Goal: Information Seeking & Learning: Learn about a topic

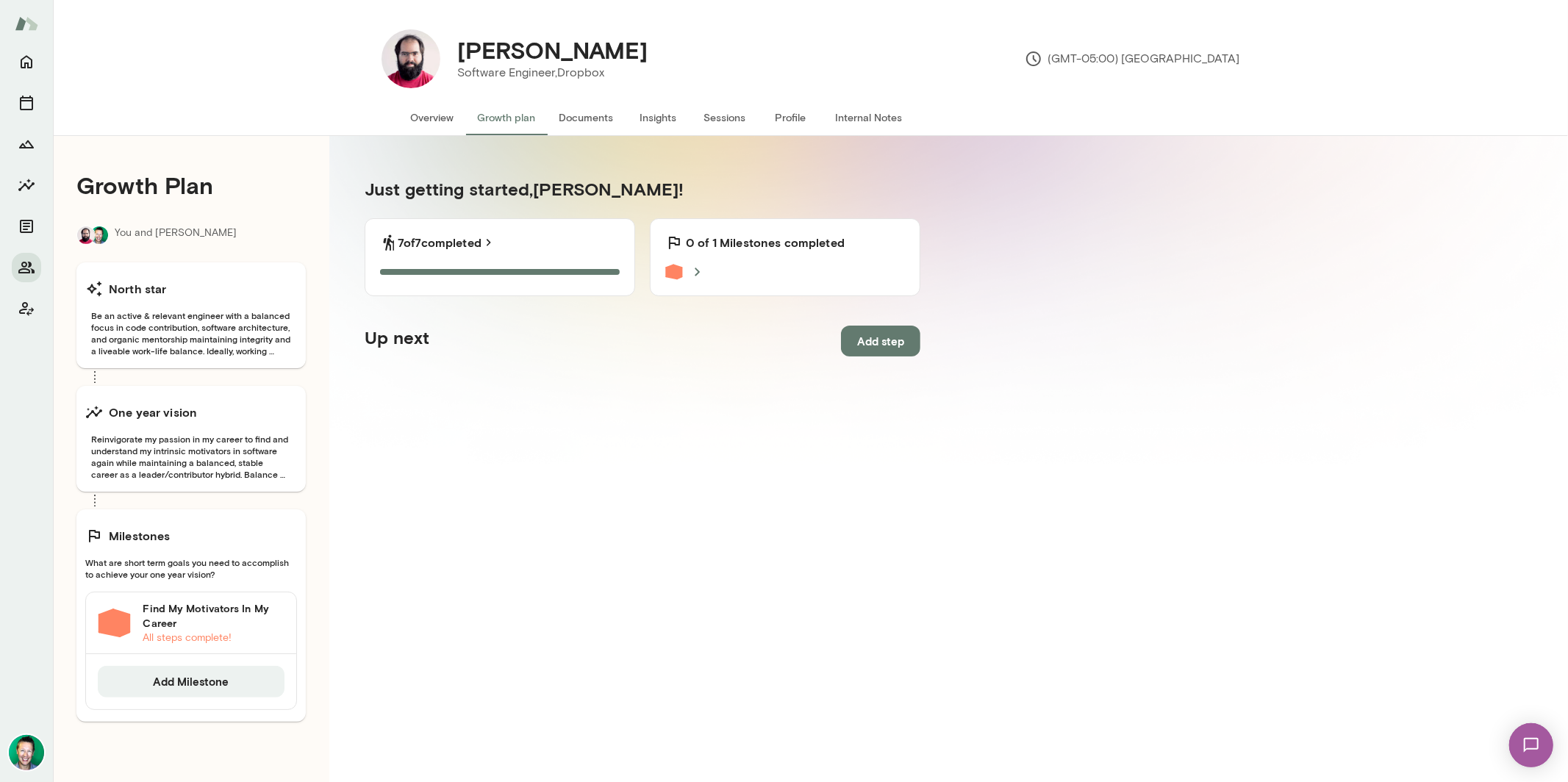
drag, startPoint x: 221, startPoint y: 444, endPoint x: 320, endPoint y: 417, distance: 102.6
click at [319, 418] on div "Growth Plan You and [PERSON_NAME] star Be an active & relevant engineer with a …" at bounding box center [191, 527] width 276 height 782
click at [180, 615] on h6 "Find My Motivators In My Career" at bounding box center [213, 616] width 142 height 29
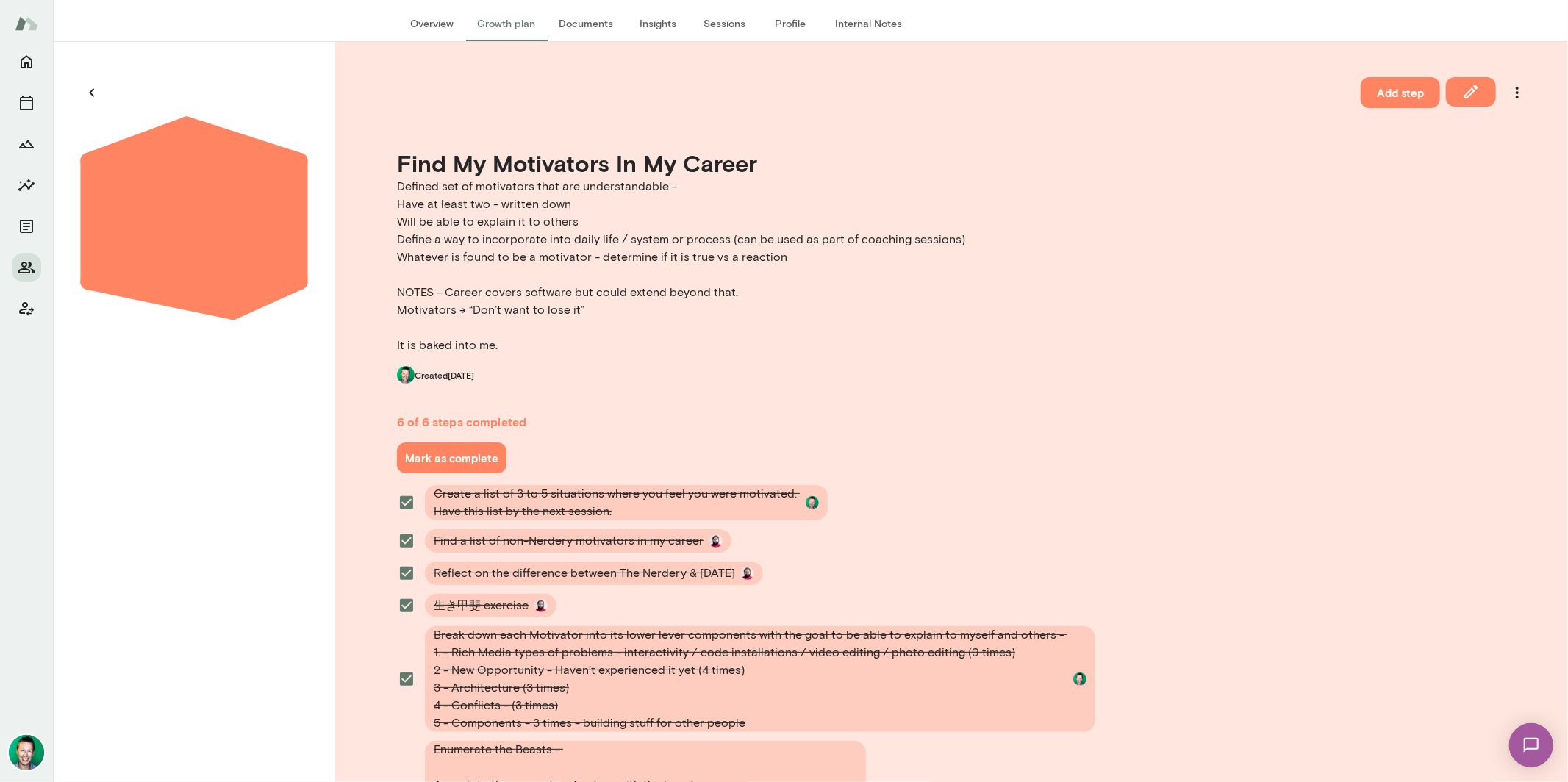
scroll to position [94, 0]
drag, startPoint x: 98, startPoint y: 87, endPoint x: 925, endPoint y: 145, distance: 829.0
click at [925, 148] on div "North star Be an active & relevant engineer with a balanced focus in code contr…" at bounding box center [810, 577] width 1515 height 1070
click at [100, 90] on icon "button" at bounding box center [92, 94] width 17 height 17
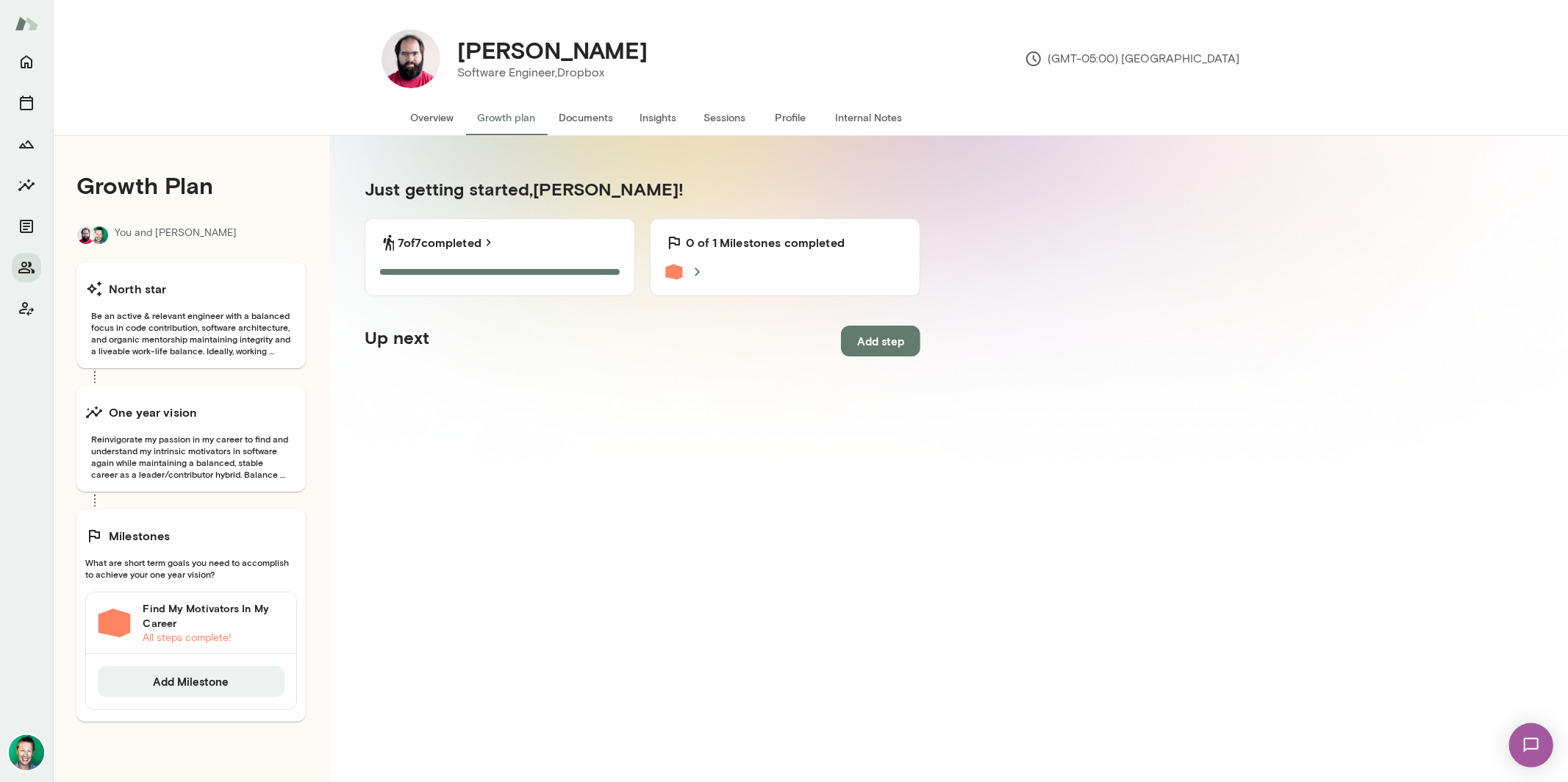
click at [171, 622] on h6 "Find My Motivators In My Career" at bounding box center [213, 616] width 142 height 29
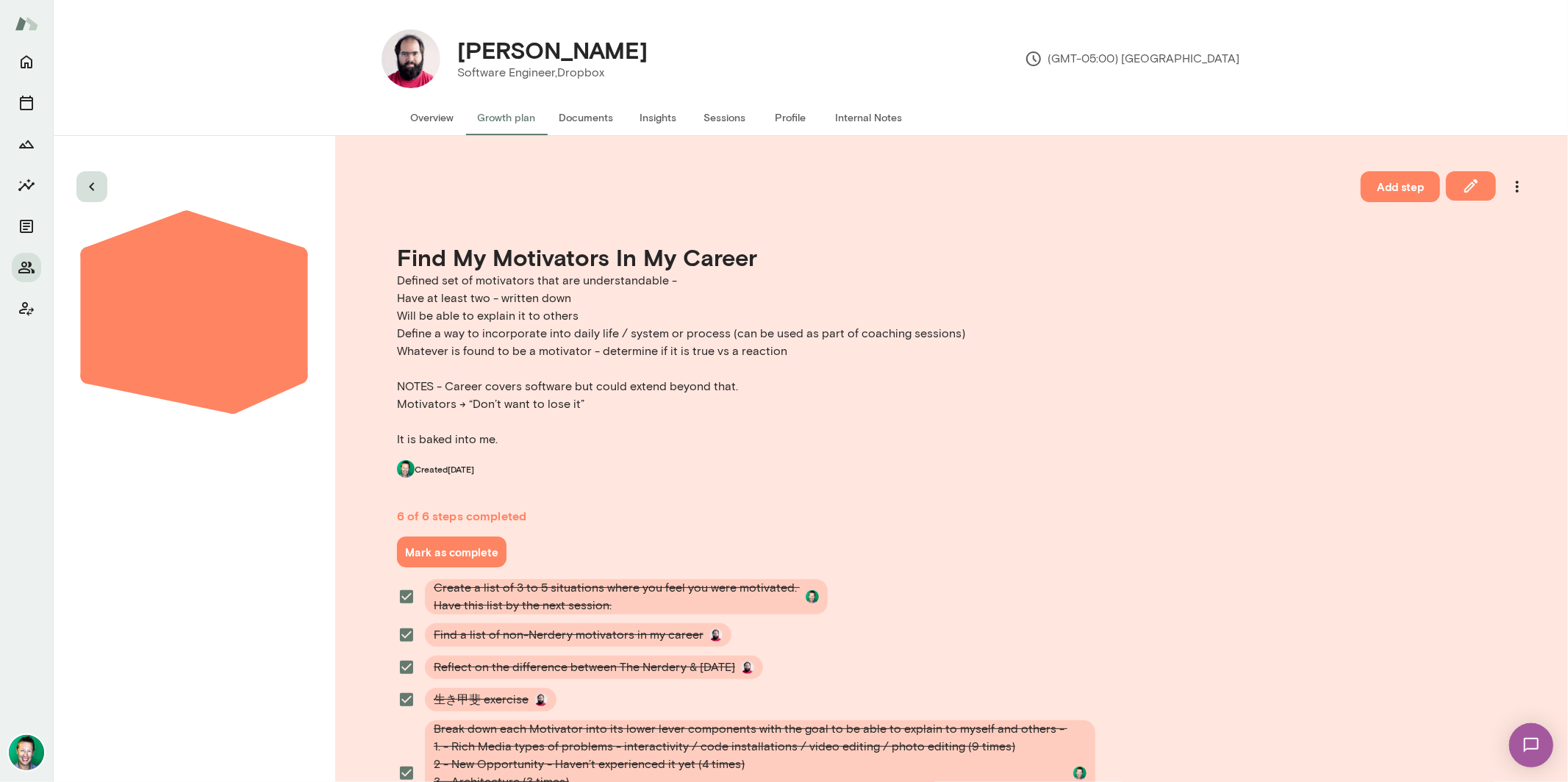
click at [94, 181] on icon "button" at bounding box center [92, 186] width 17 height 17
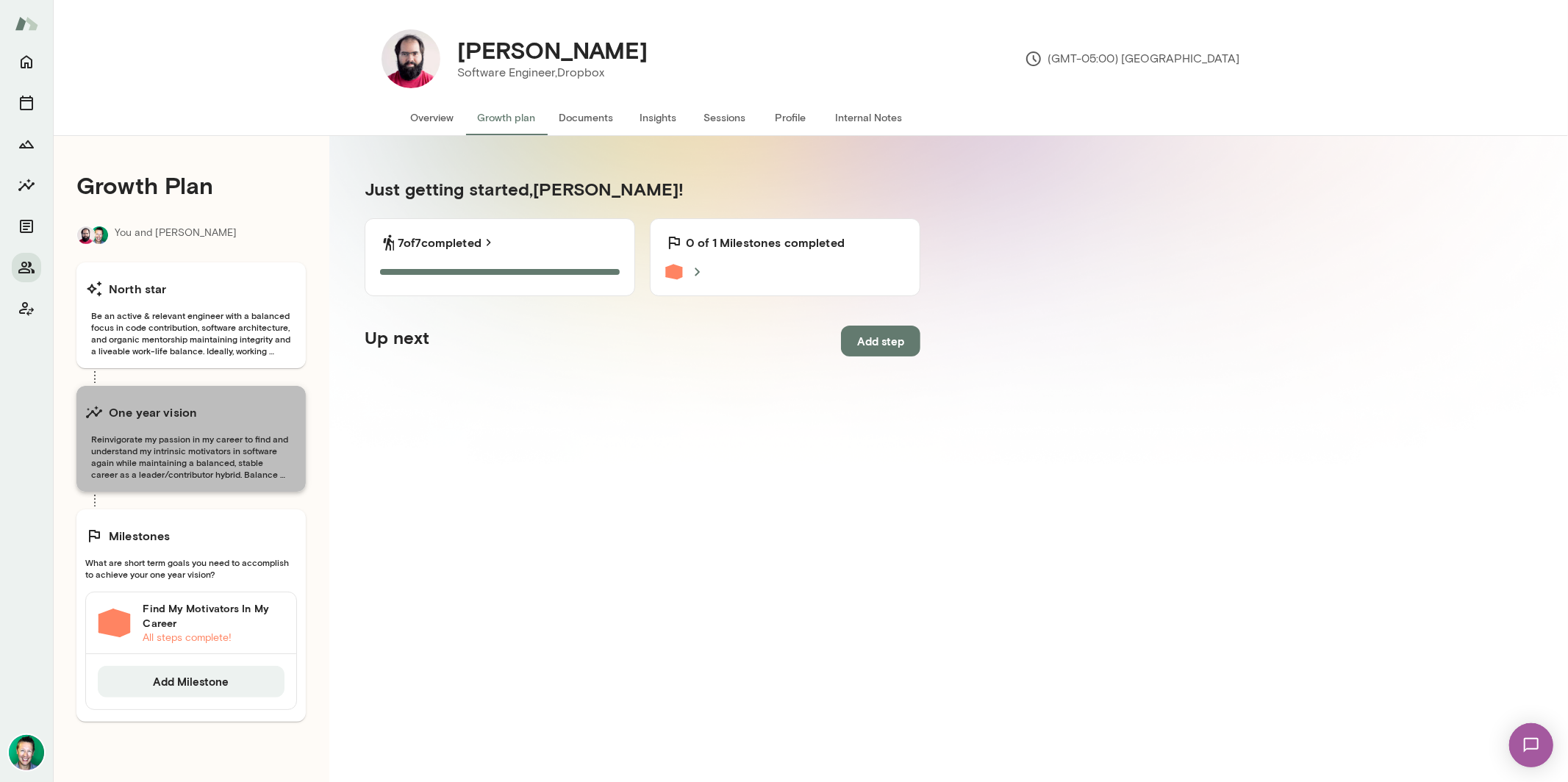
click at [209, 463] on span "Reinvigorate my passion in my career to find and understand my intrinsic motiva…" at bounding box center [190, 456] width 211 height 47
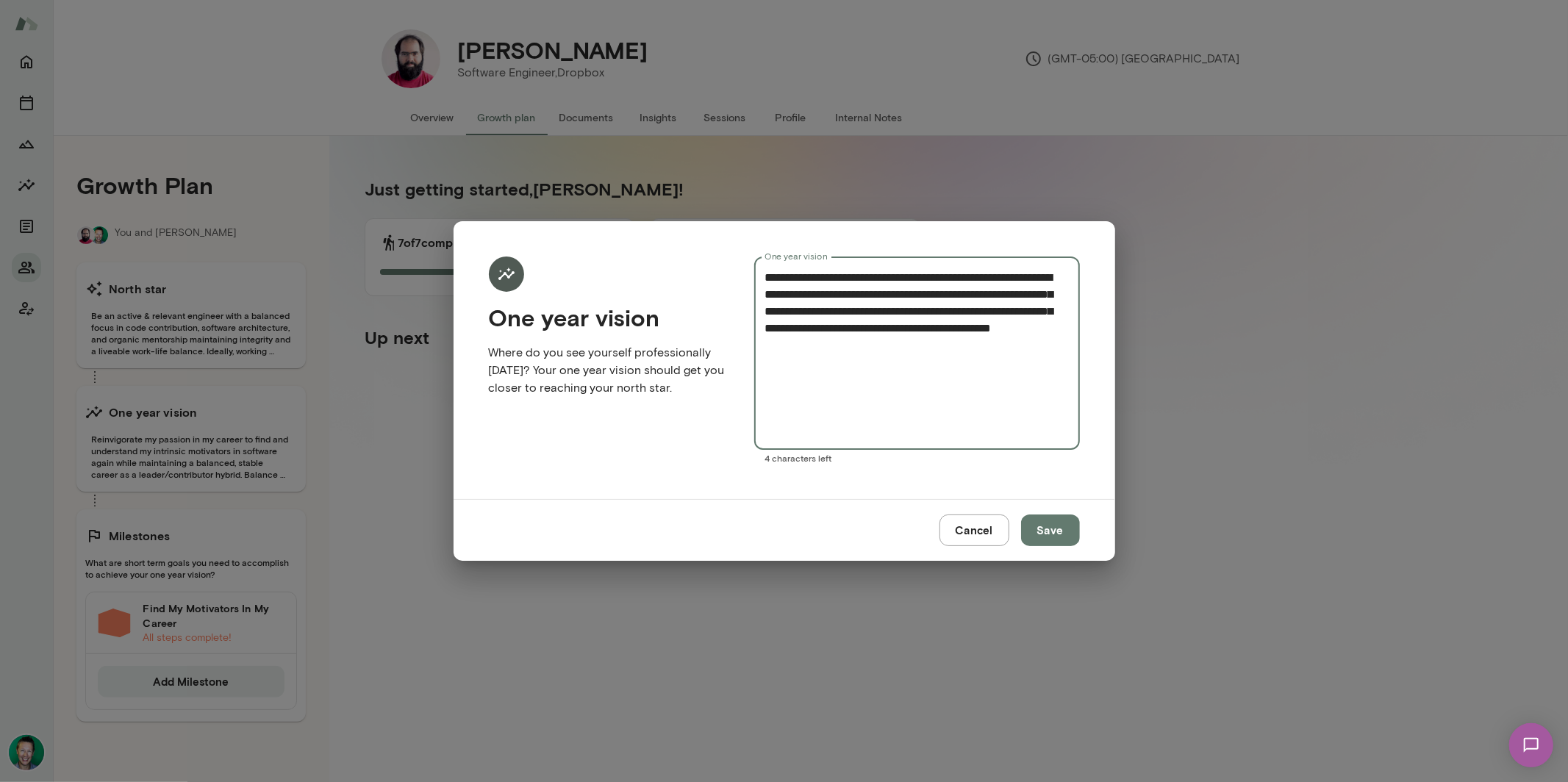
drag, startPoint x: 942, startPoint y: 292, endPoint x: 762, endPoint y: 293, distance: 180.0
click at [762, 293] on div "**********" at bounding box center [916, 353] width 325 height 193
click at [891, 328] on textarea "**********" at bounding box center [916, 353] width 304 height 169
click at [987, 532] on button "Cancel" at bounding box center [974, 530] width 70 height 31
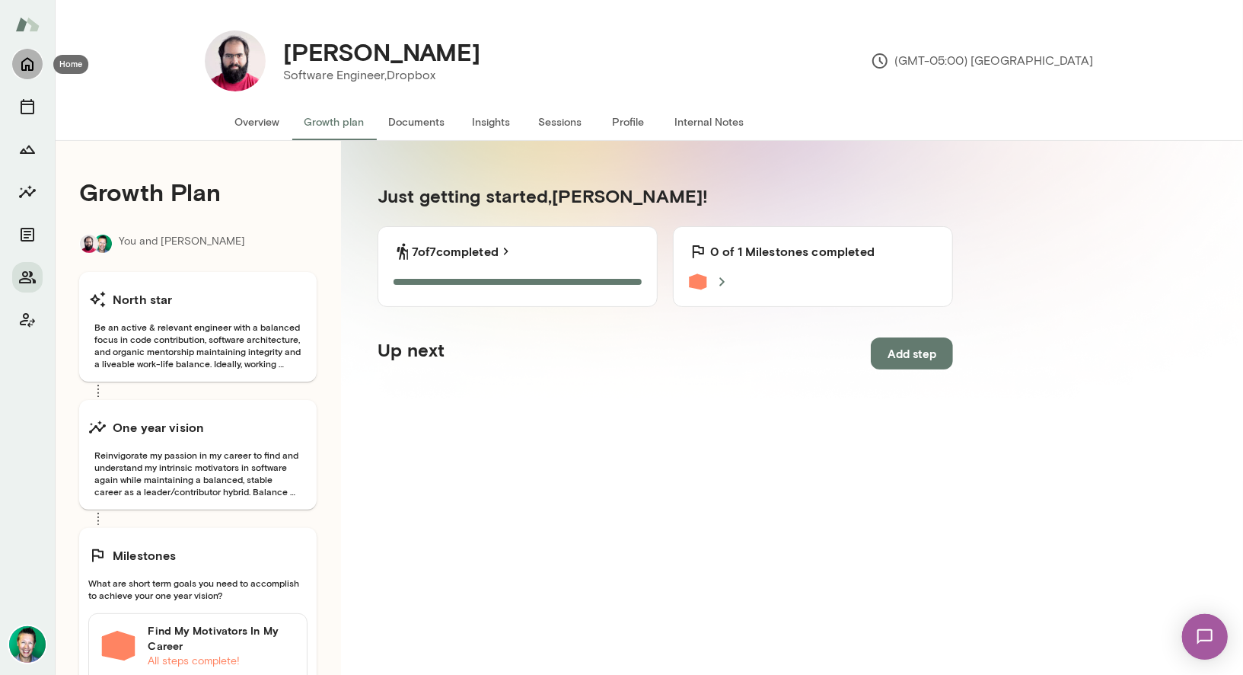
click at [24, 65] on icon "Home" at bounding box center [27, 64] width 18 height 18
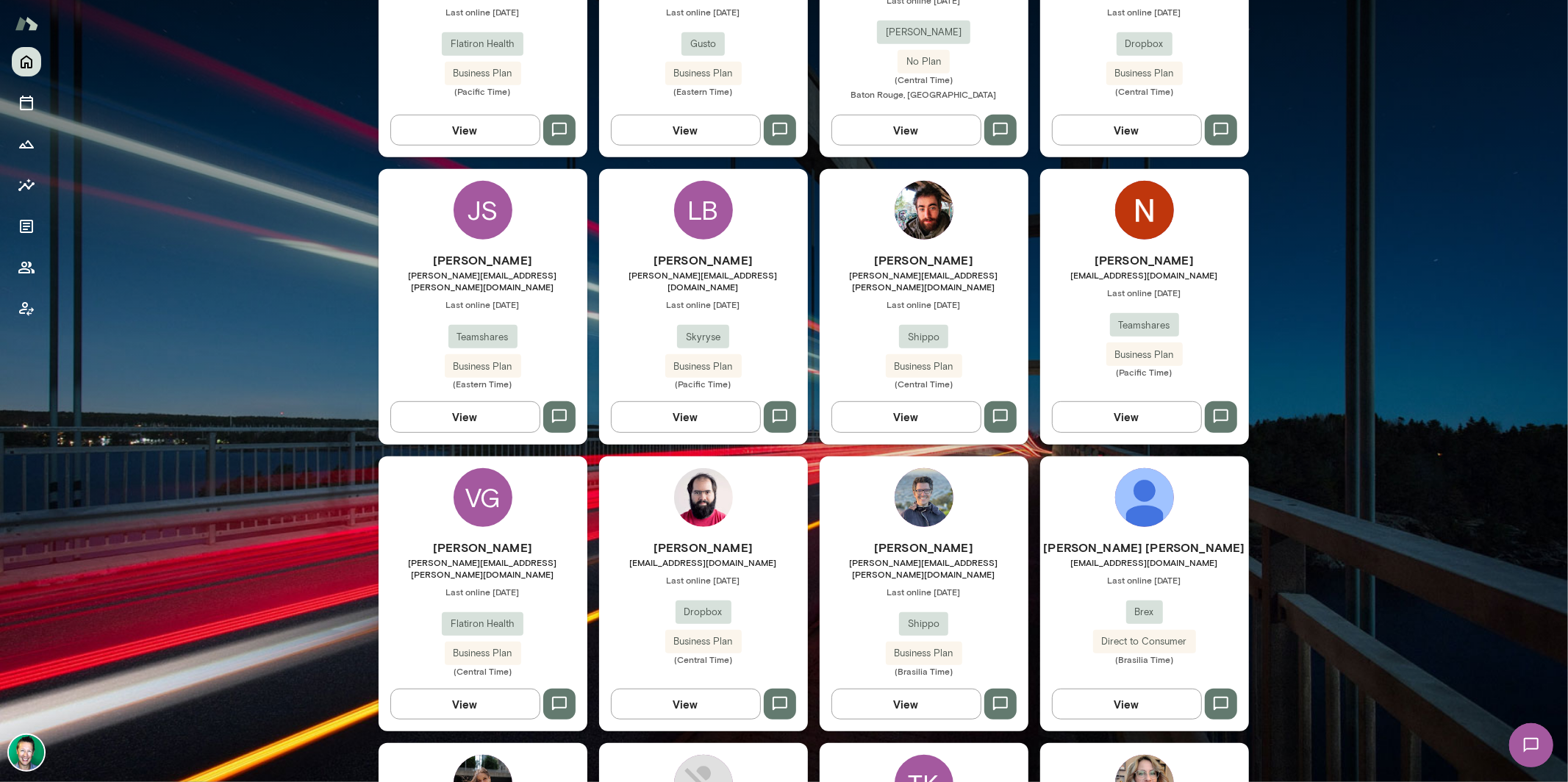
scroll to position [572, 0]
click at [686, 688] on button "View" at bounding box center [686, 704] width 150 height 31
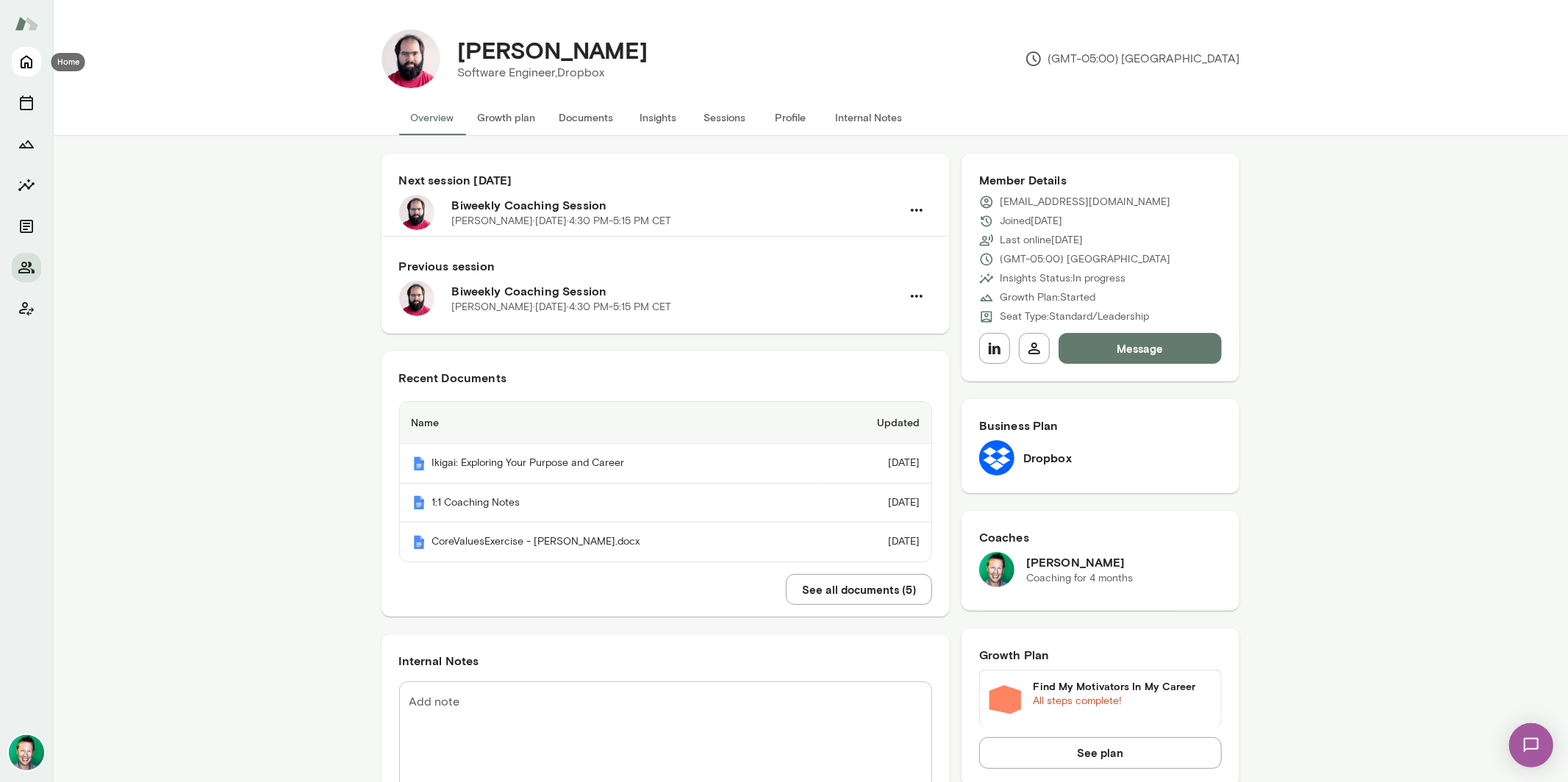
click at [18, 61] on icon "Home" at bounding box center [26, 62] width 17 height 17
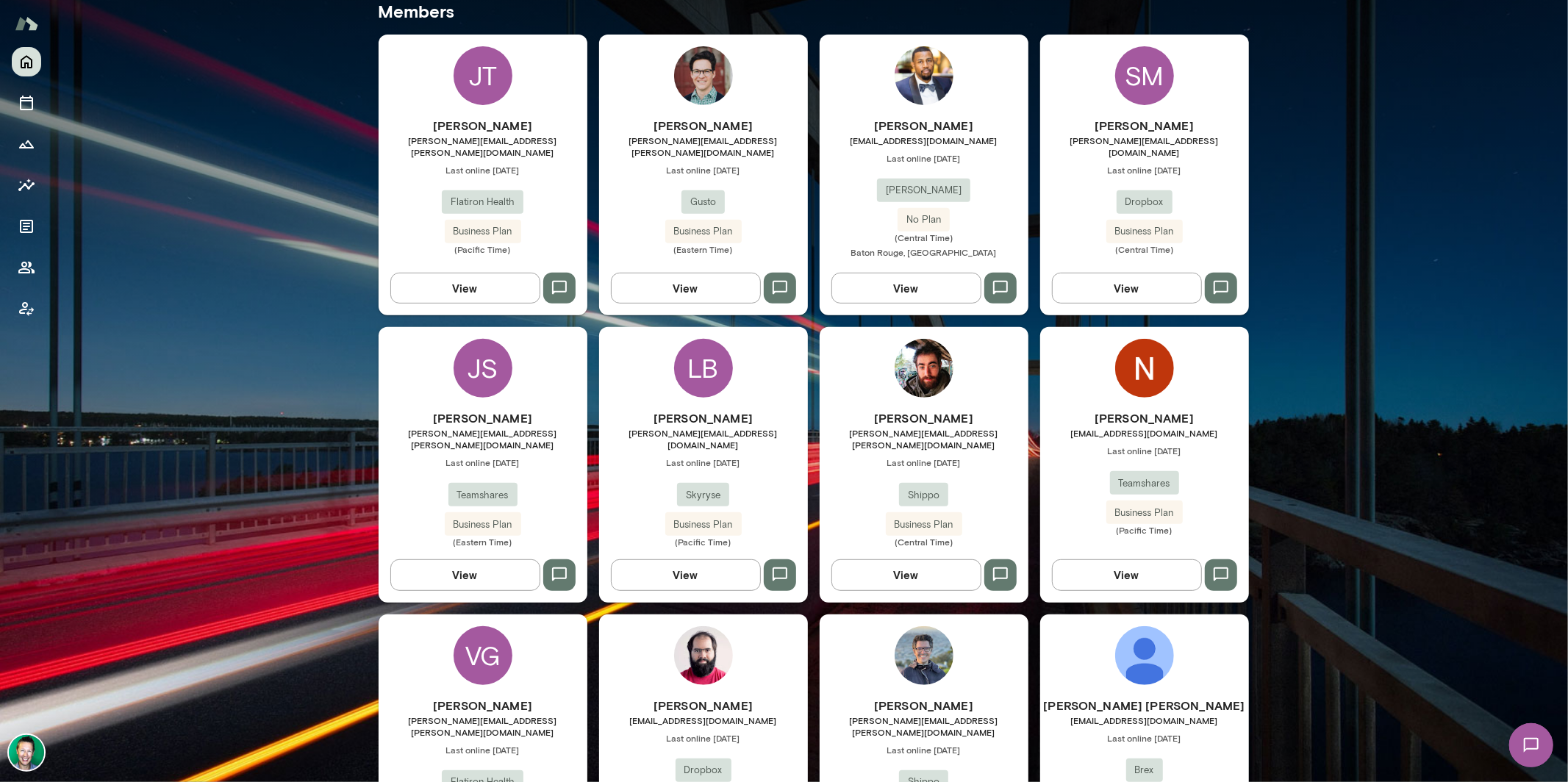
scroll to position [551, 0]
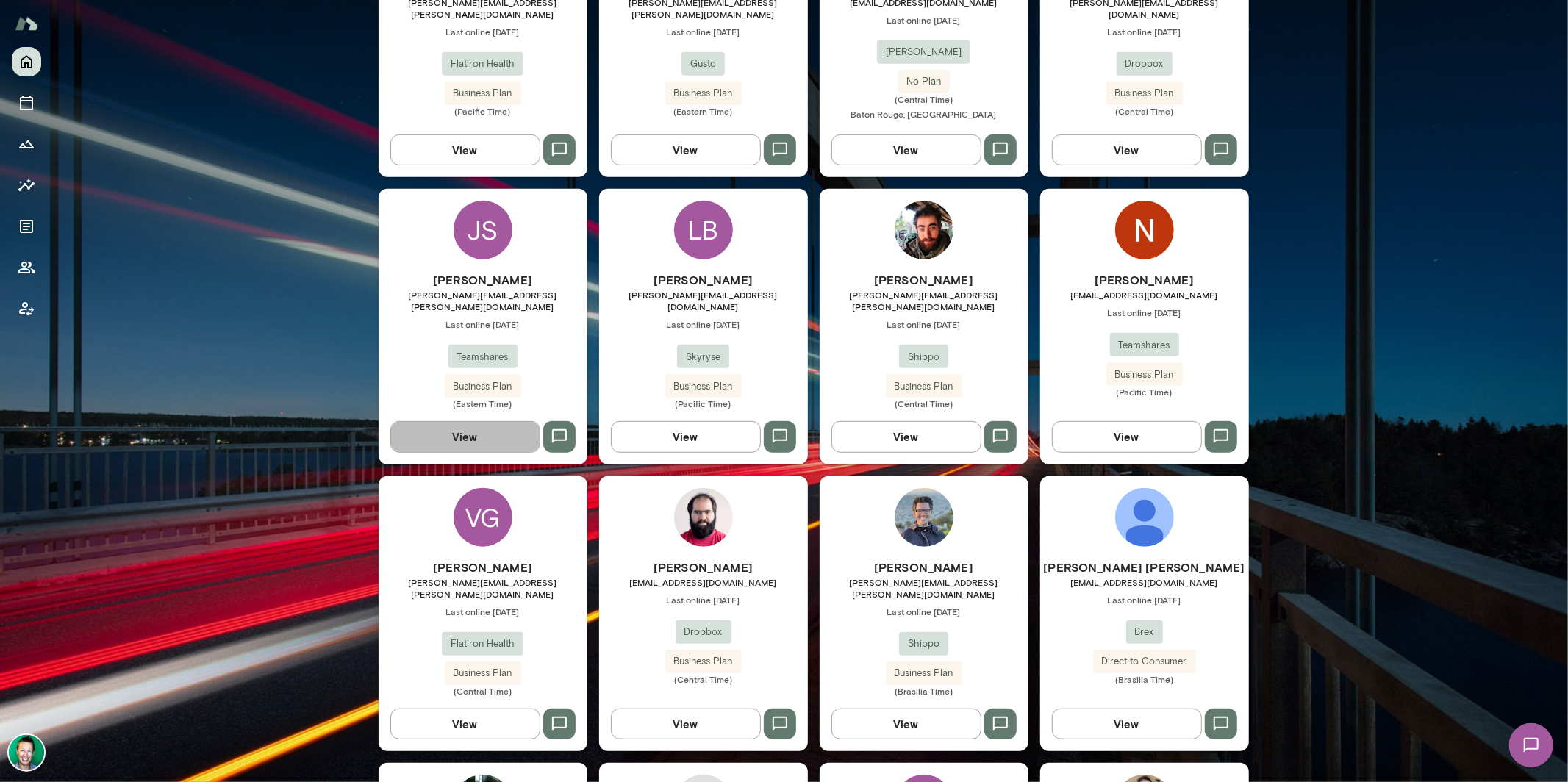
click at [459, 427] on button "View" at bounding box center [464, 436] width 150 height 31
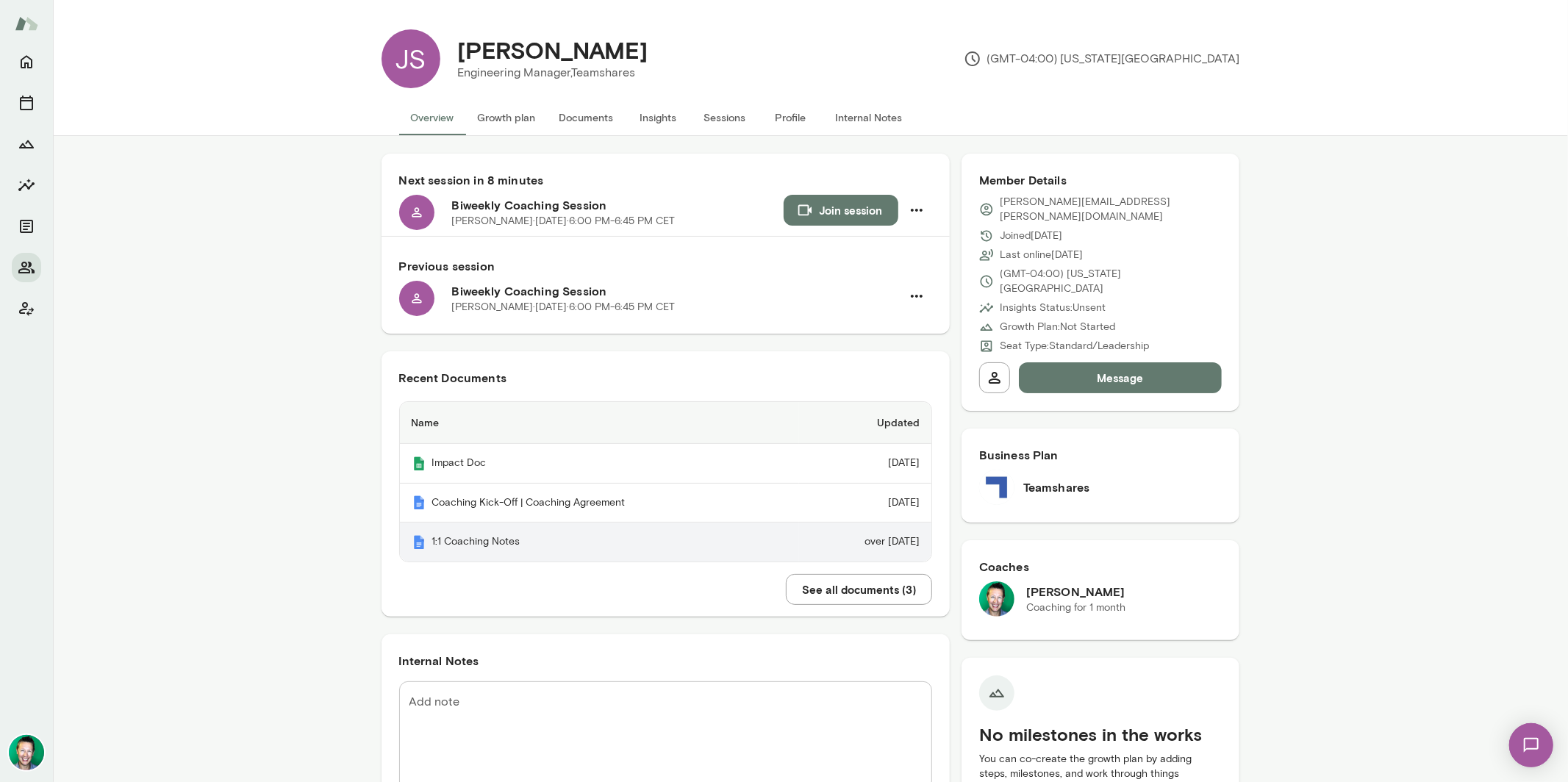
click at [497, 547] on th "1:1 Coaching Notes" at bounding box center [599, 542] width 399 height 39
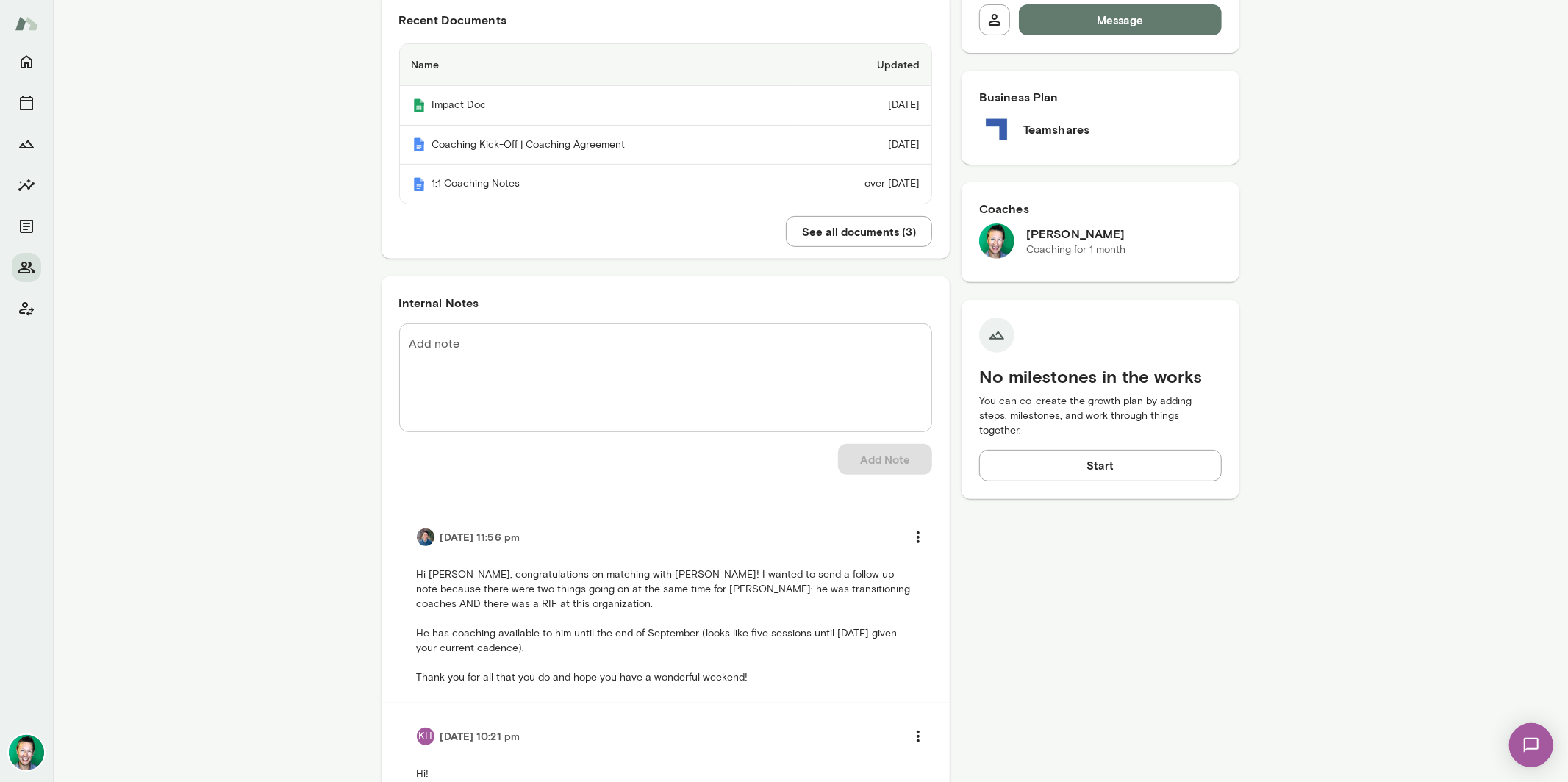
scroll to position [375, 0]
